Goal: Information Seeking & Learning: Learn about a topic

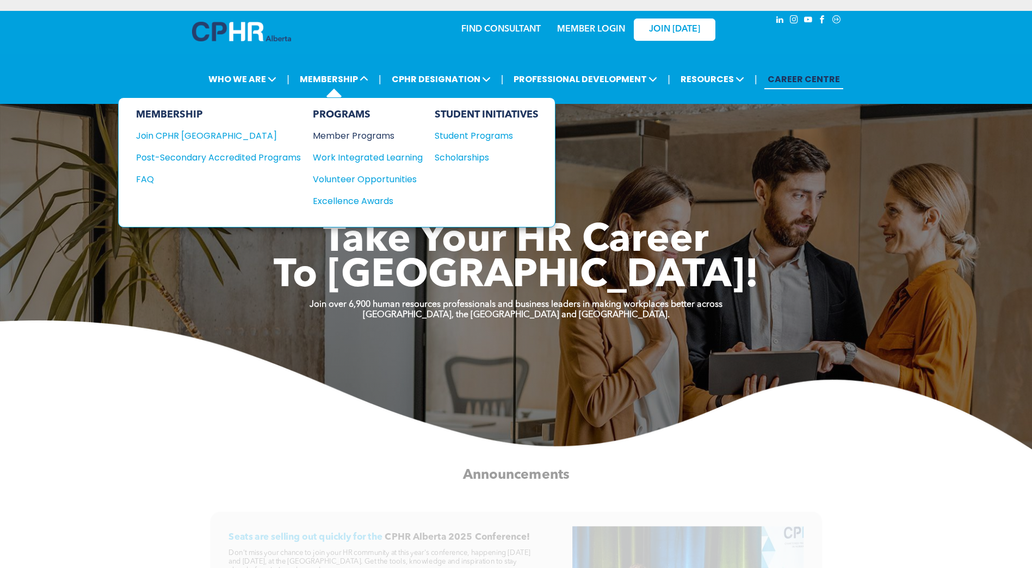
click at [349, 134] on div "Member Programs" at bounding box center [362, 136] width 99 height 14
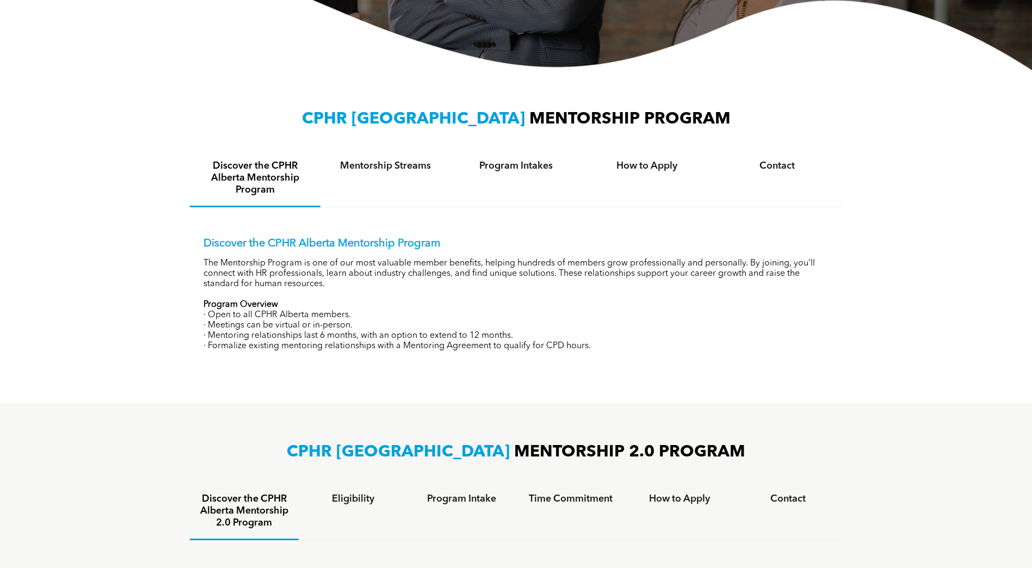
scroll to position [326, 0]
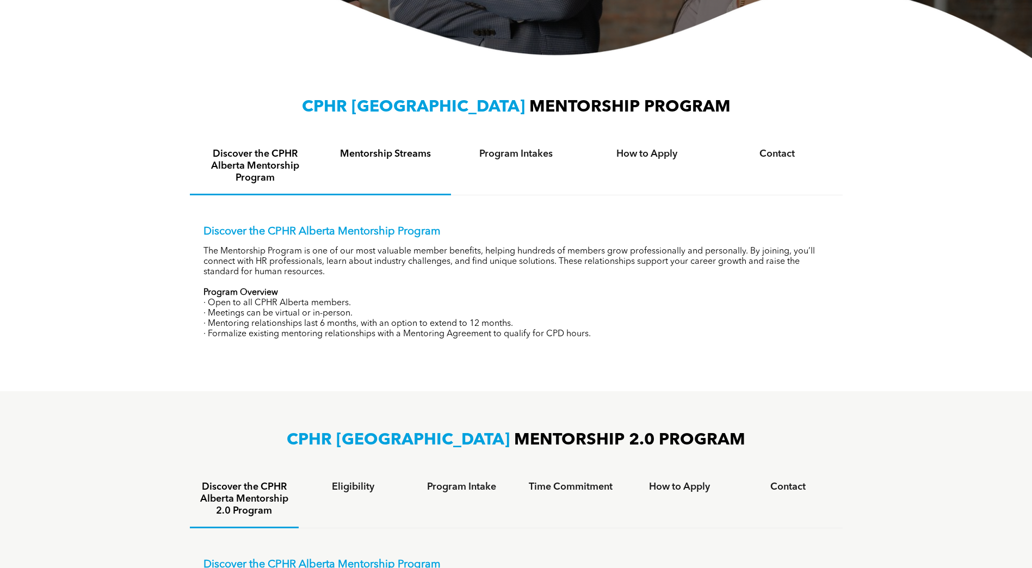
click at [396, 159] on h4 "Mentorship Streams" at bounding box center [385, 154] width 111 height 12
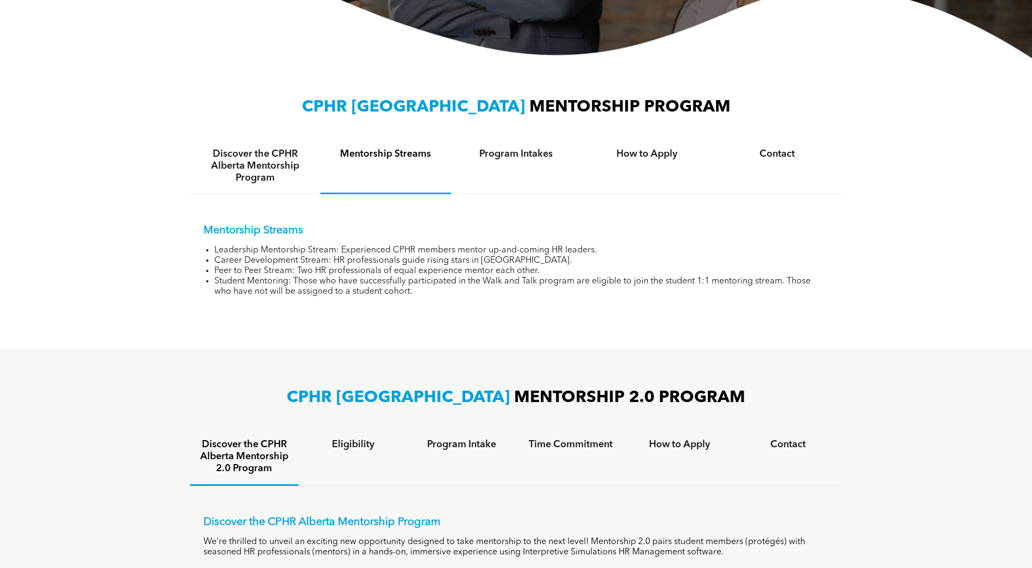
click at [388, 147] on div "Mentorship Streams" at bounding box center [385, 166] width 131 height 56
click at [390, 156] on h4 "Mentorship Streams" at bounding box center [385, 154] width 111 height 12
click at [395, 189] on div "Mentorship Streams" at bounding box center [385, 166] width 131 height 56
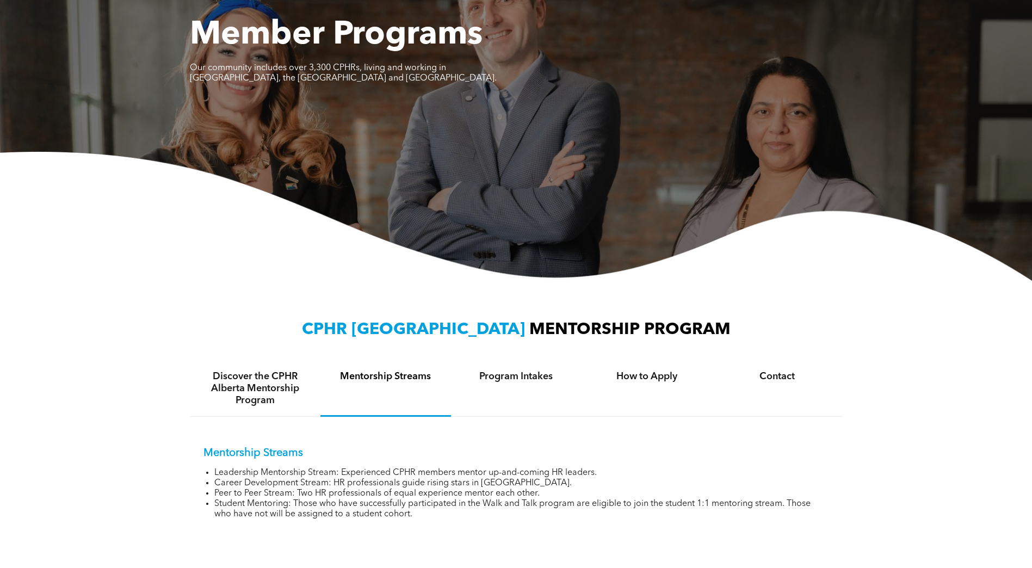
scroll to position [0, 0]
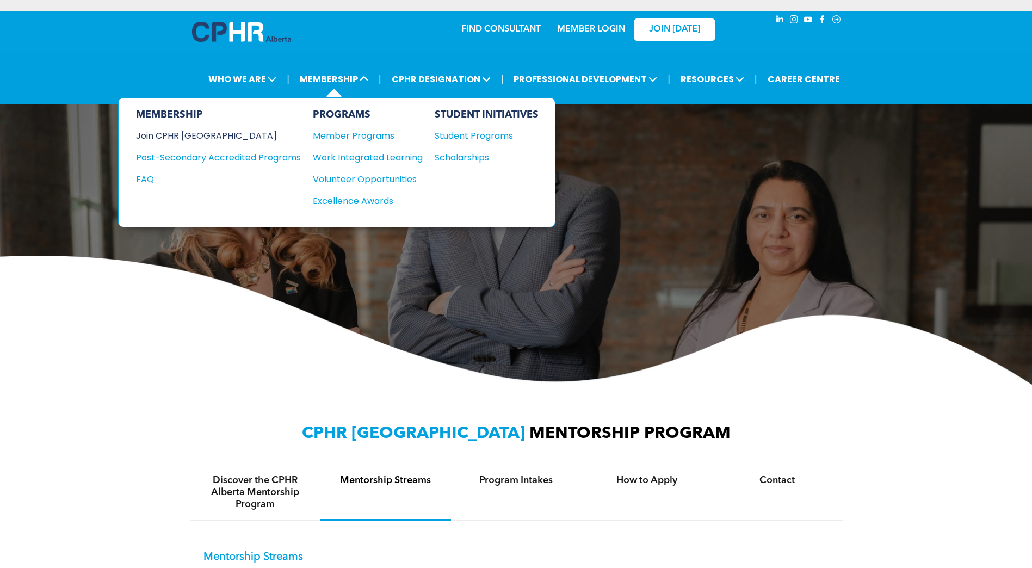
click at [187, 133] on div "Join CPHR [GEOGRAPHIC_DATA]" at bounding box center [210, 136] width 148 height 14
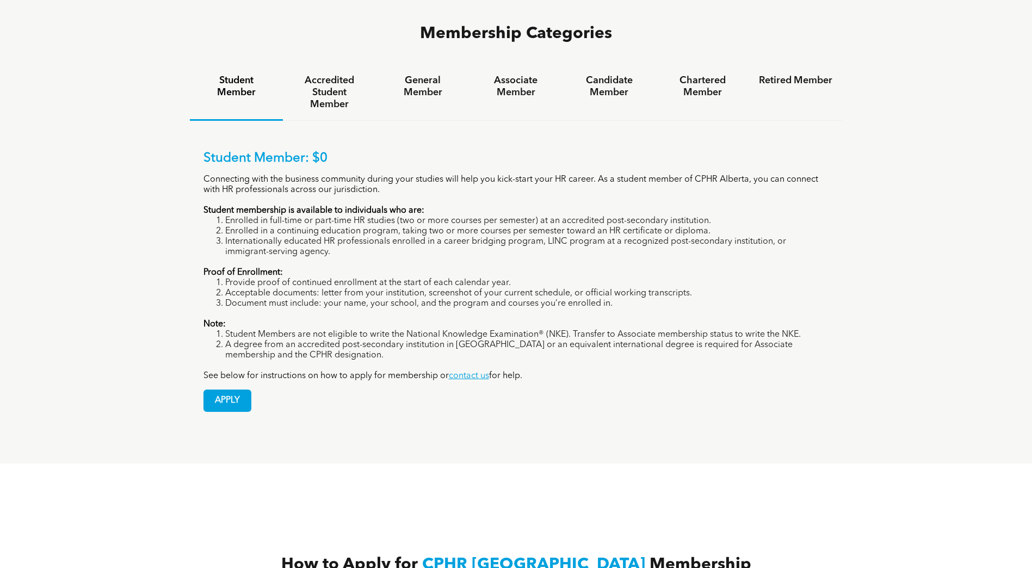
scroll to position [761, 0]
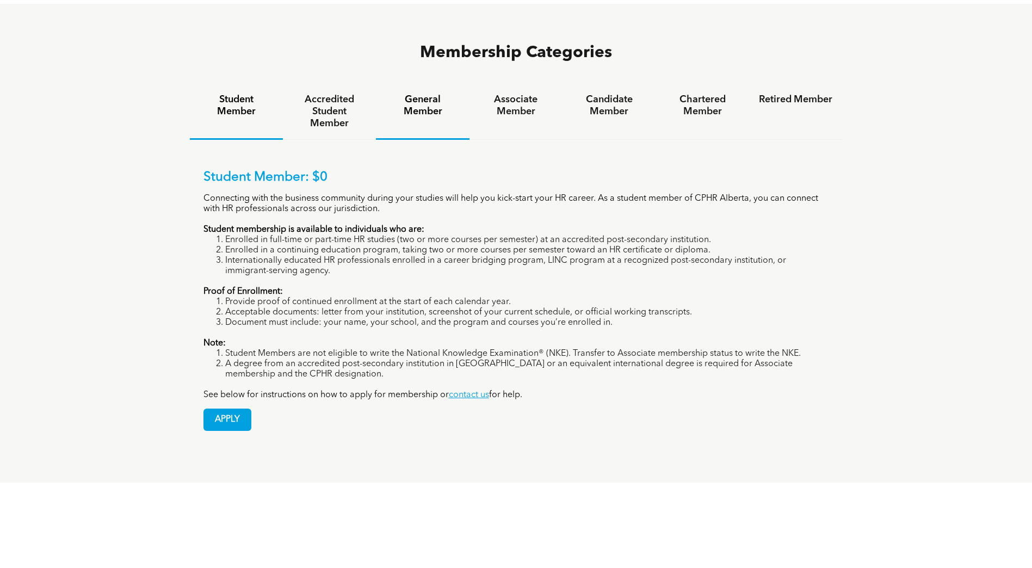
click at [412, 94] on h4 "General Member" at bounding box center [422, 106] width 73 height 24
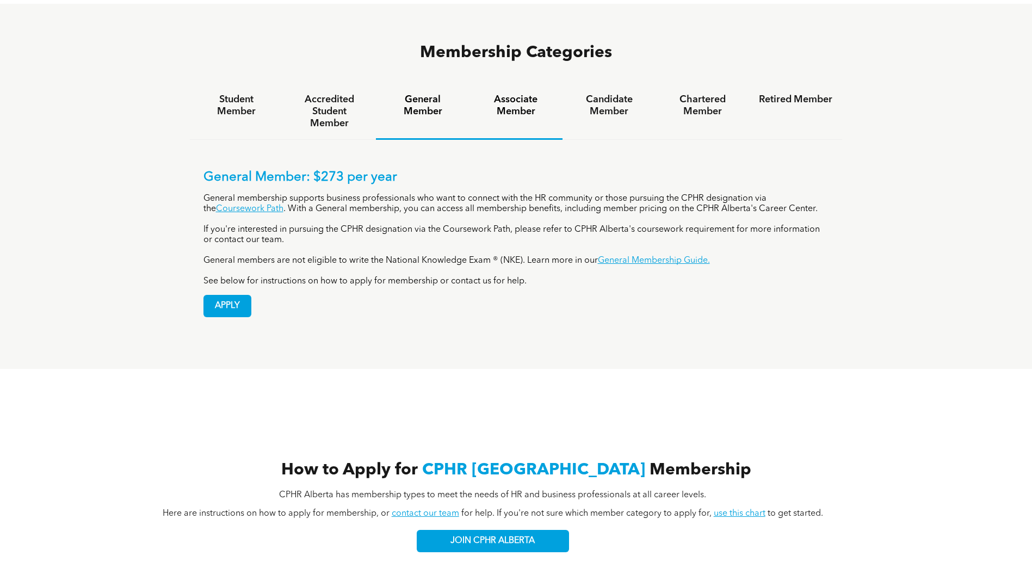
click at [519, 94] on h4 "Associate Member" at bounding box center [515, 106] width 73 height 24
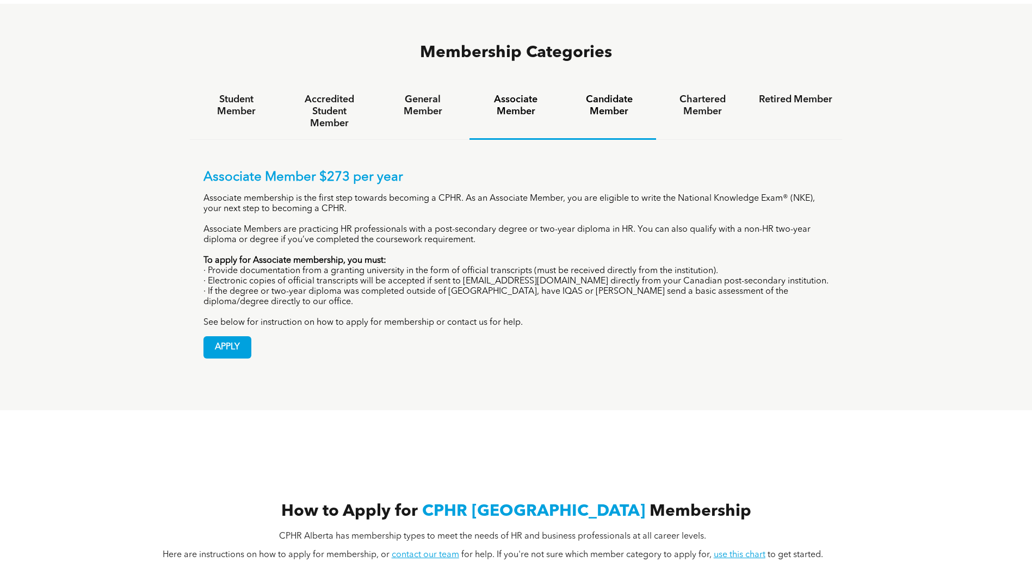
click at [609, 94] on h4 "Candidate Member" at bounding box center [608, 106] width 73 height 24
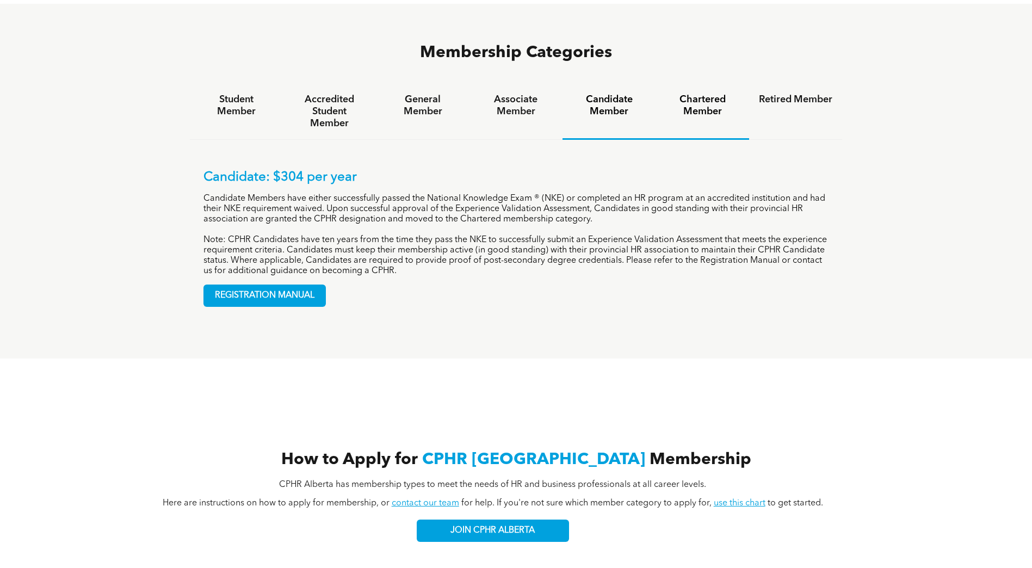
click at [710, 94] on h4 "Chartered Member" at bounding box center [702, 106] width 73 height 24
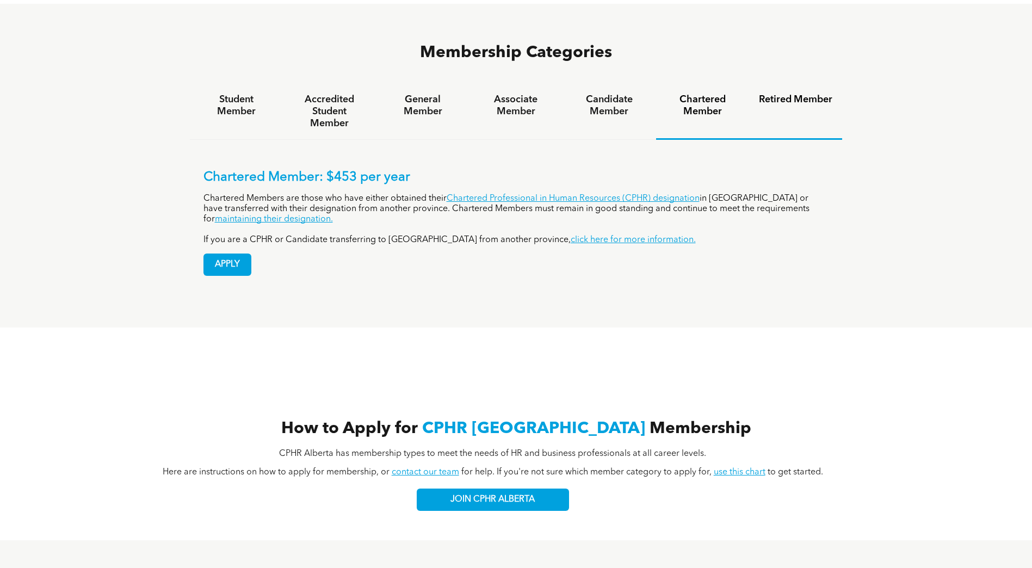
click at [778, 94] on h4 "Retired Member" at bounding box center [795, 100] width 73 height 12
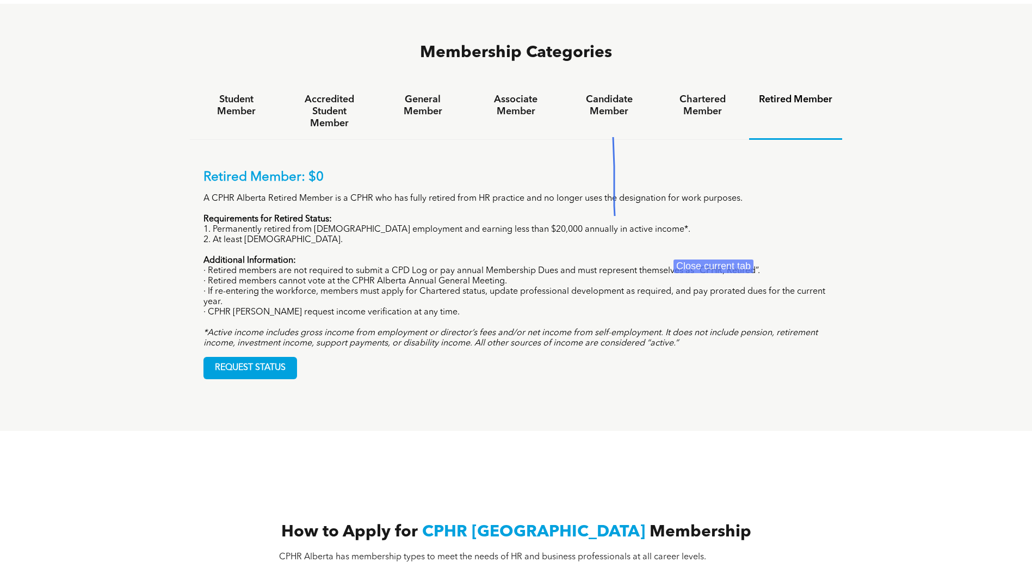
drag, startPoint x: 613, startPoint y: 137, endPoint x: 721, endPoint y: 242, distance: 150.8
